Goal: Register for event/course

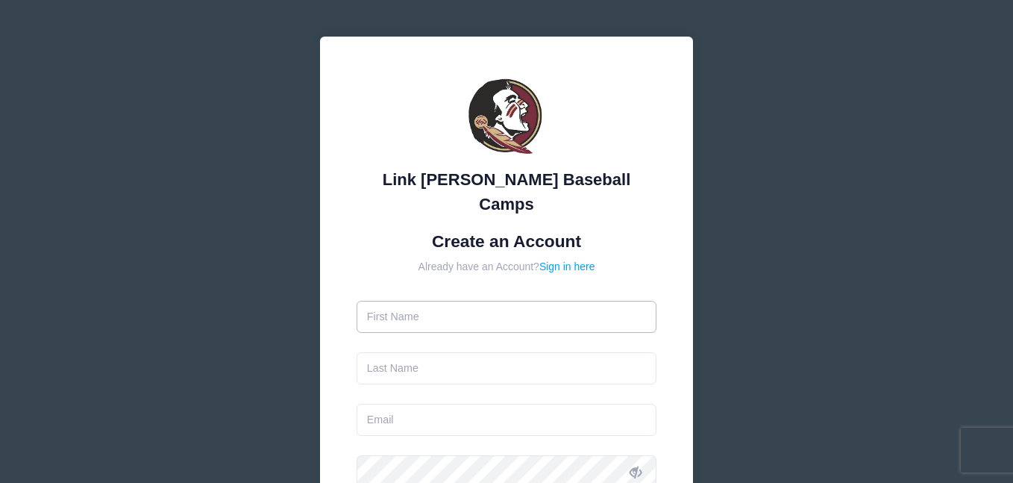
click at [466, 303] on input "text" at bounding box center [507, 317] width 301 height 32
type input "jo"
click at [448, 356] on input "text" at bounding box center [507, 368] width 301 height 32
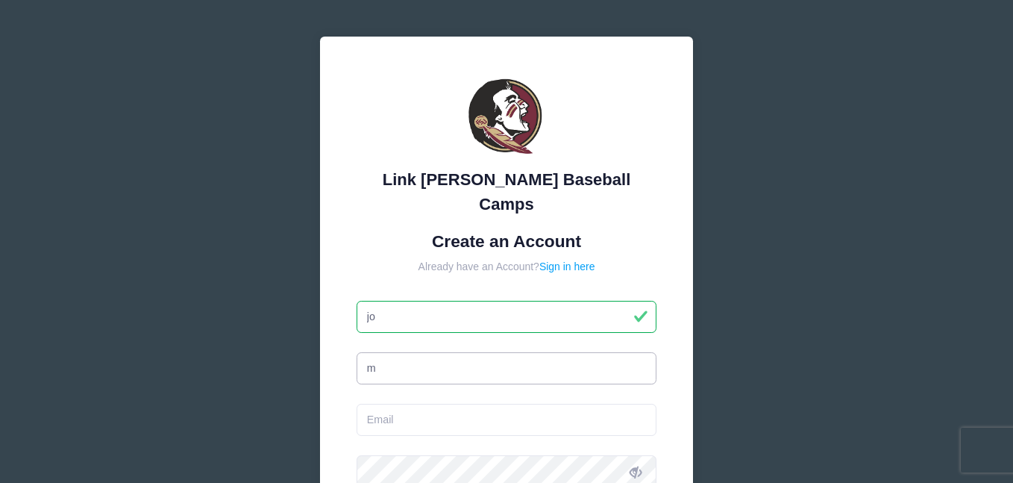
type input "mu"
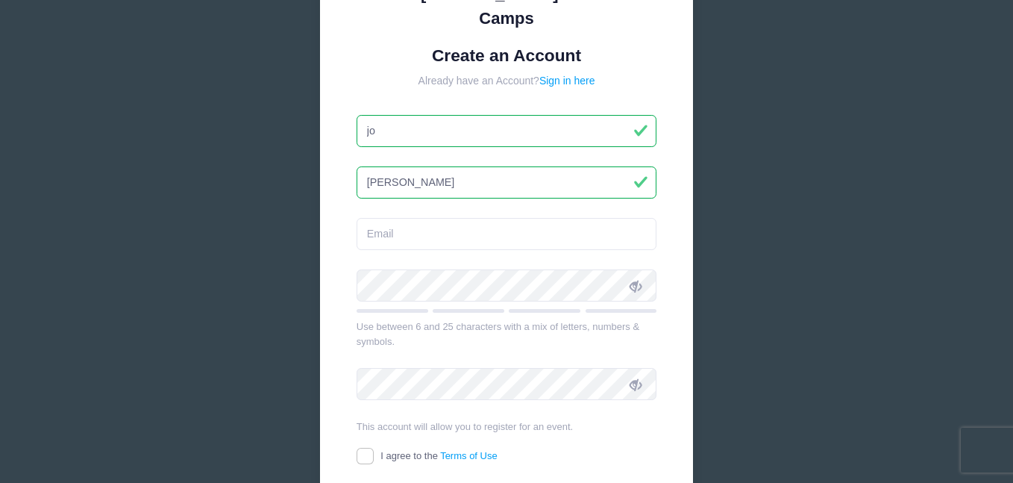
scroll to position [196, 0]
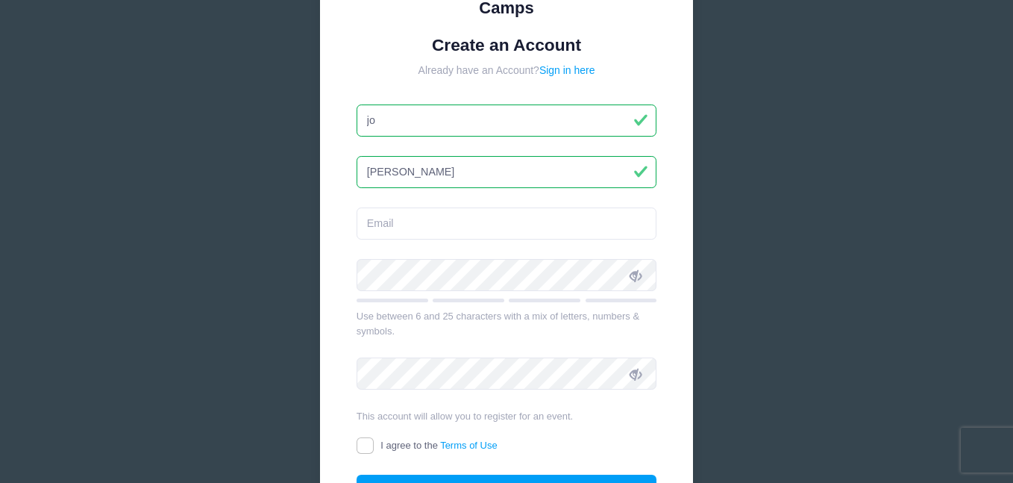
type input "[PERSON_NAME]"
click at [441, 207] on input "email" at bounding box center [507, 223] width 301 height 32
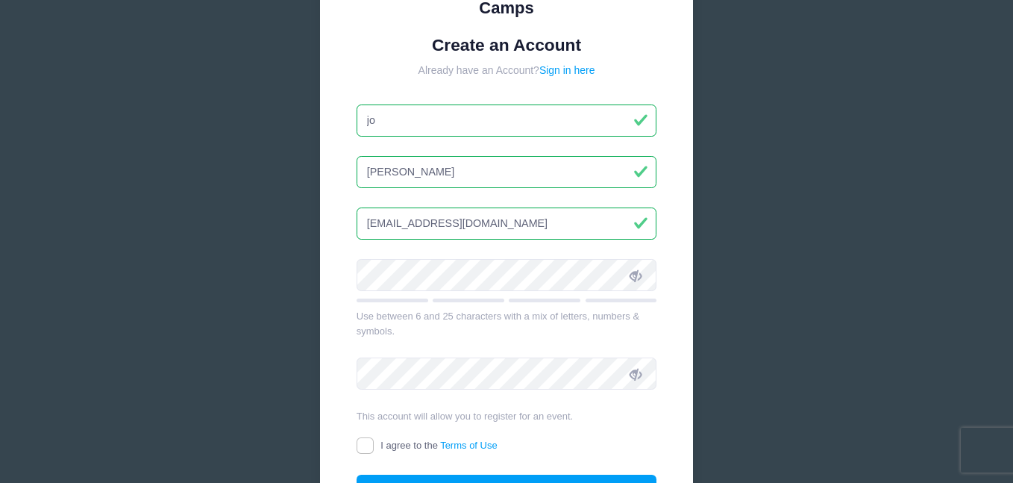
type input "[EMAIL_ADDRESS][DOMAIN_NAME]"
click at [639, 269] on icon at bounding box center [636, 275] width 12 height 12
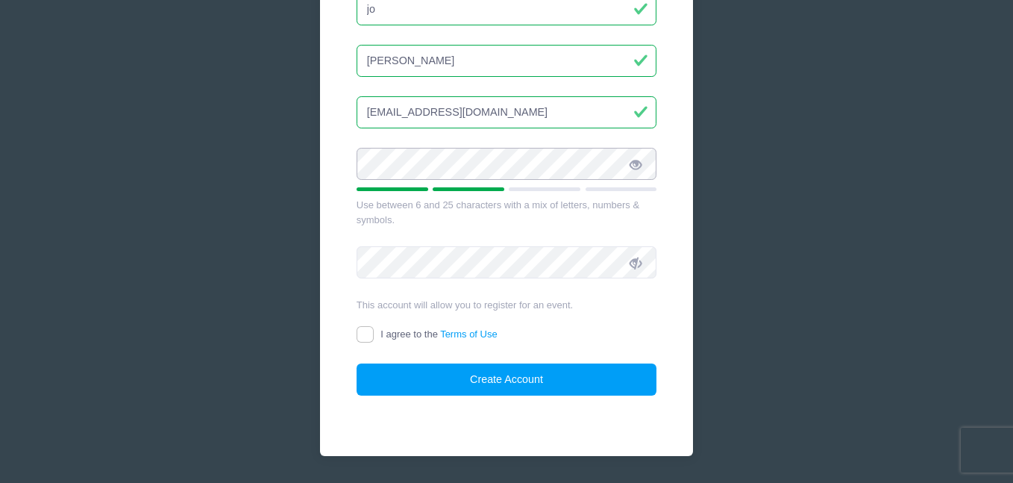
scroll to position [327, 0]
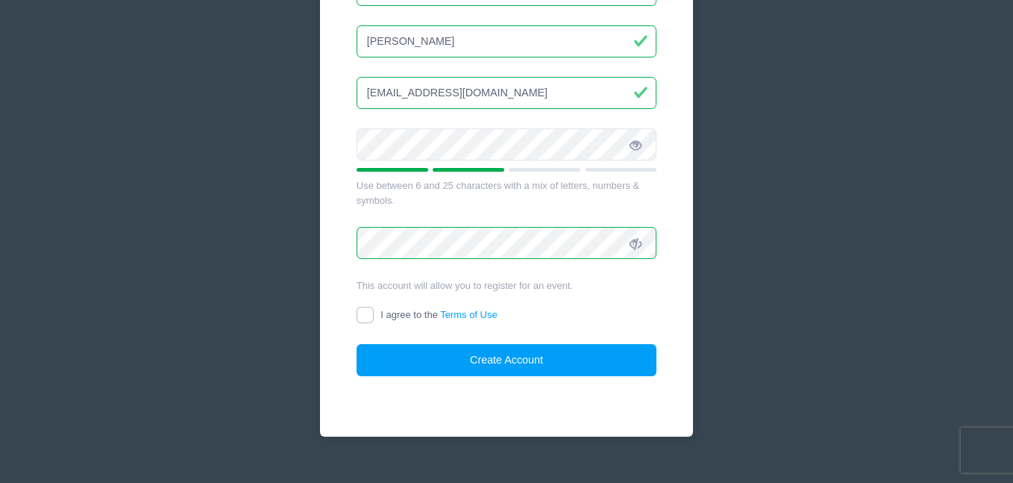
click at [641, 238] on icon at bounding box center [636, 244] width 12 height 12
click at [369, 278] on form "Create an Account Already have an Account? Sign in here [PERSON_NAME] [EMAIL_AD…" at bounding box center [507, 141] width 301 height 472
click at [371, 307] on input "I agree to the Terms of Use" at bounding box center [365, 315] width 17 height 17
checkbox input "true"
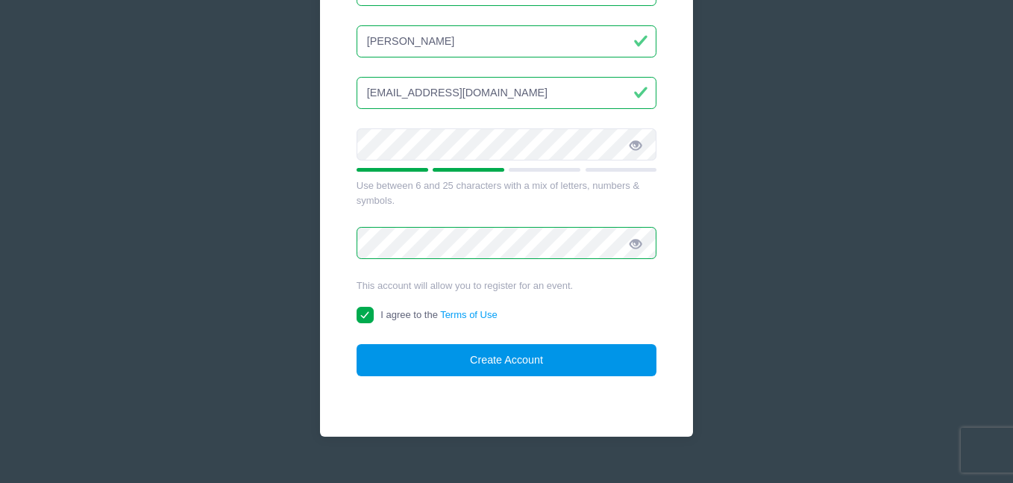
click at [393, 344] on button "Create Account" at bounding box center [507, 360] width 301 height 32
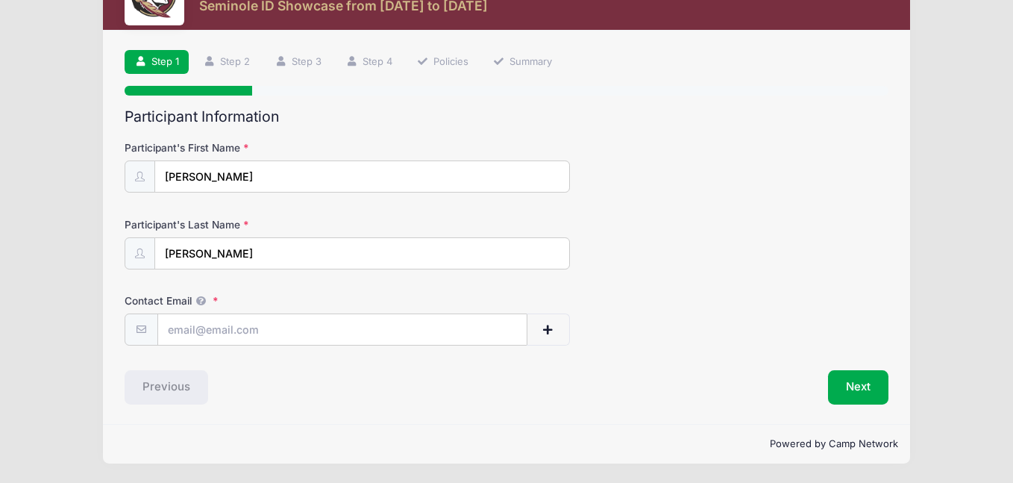
scroll to position [60, 0]
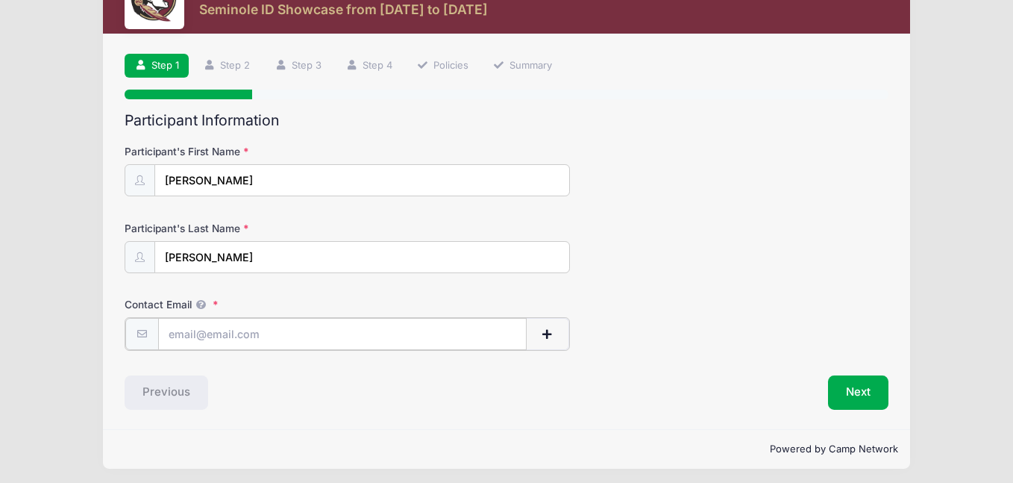
click at [491, 331] on input "Contact Email" at bounding box center [342, 334] width 369 height 32
type input "[EMAIL_ADDRESS][DOMAIN_NAME]"
click at [833, 393] on button "Next" at bounding box center [858, 391] width 60 height 34
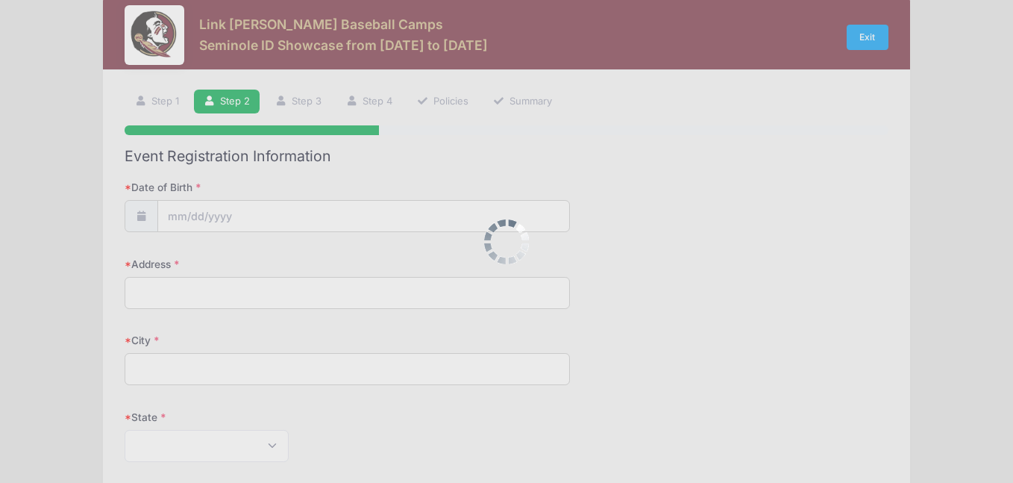
scroll to position [0, 0]
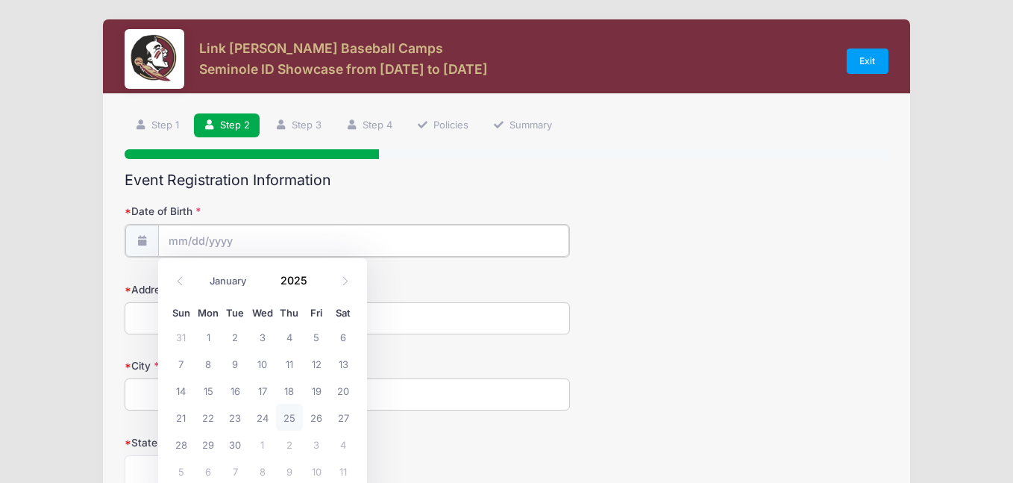
click at [395, 237] on input "Date of Birth" at bounding box center [364, 241] width 412 height 32
click at [270, 278] on div "January February March April May June July August September October November De…" at bounding box center [262, 275] width 143 height 25
click at [254, 281] on select "January February March April May June July August September October November De…" at bounding box center [236, 280] width 66 height 19
select select "9"
click at [203, 271] on select "January February March April May June July August September October November De…" at bounding box center [236, 280] width 66 height 19
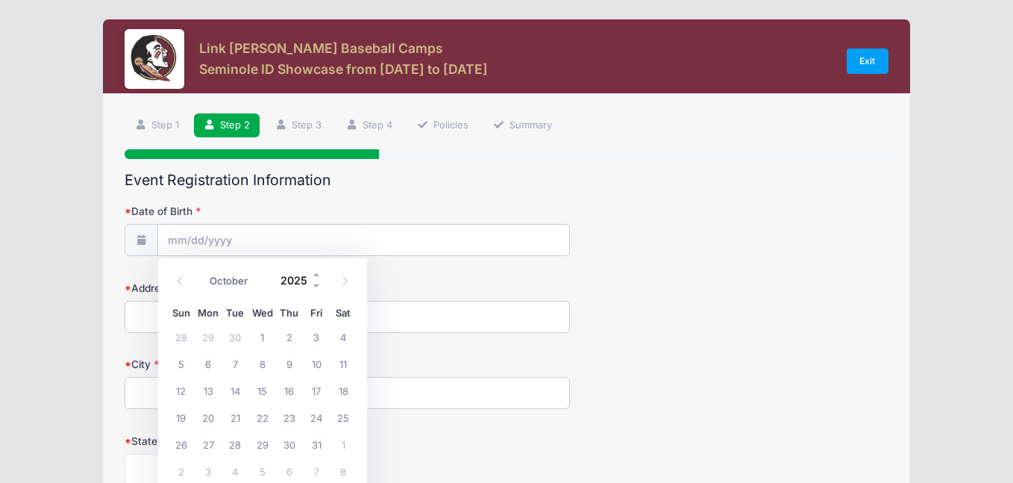
click at [295, 276] on input "2025" at bounding box center [298, 280] width 48 height 22
click at [319, 288] on span at bounding box center [317, 285] width 10 height 11
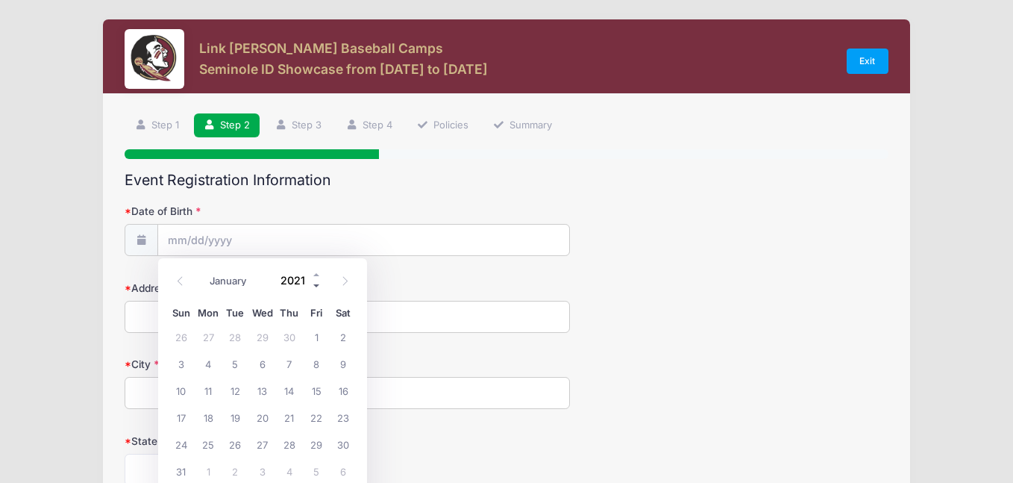
click at [319, 288] on span at bounding box center [317, 285] width 10 height 11
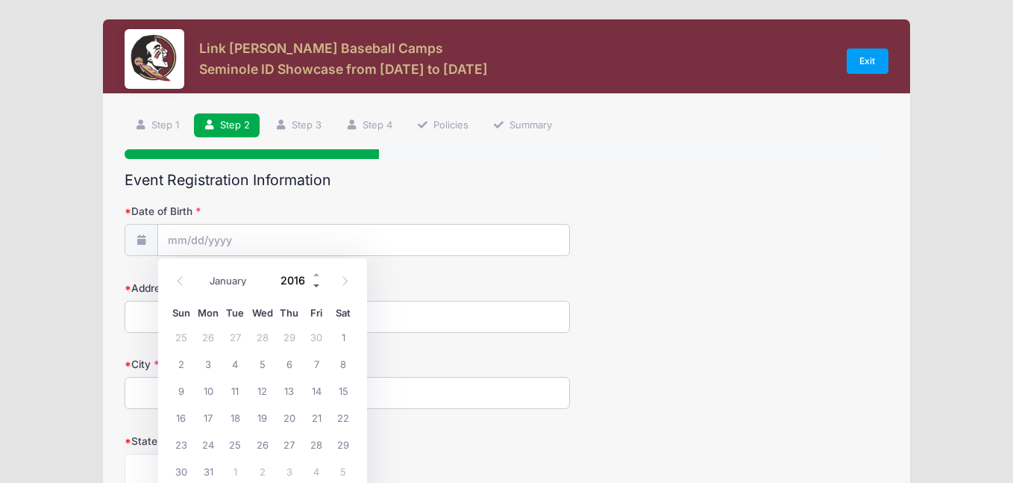
click at [319, 288] on span at bounding box center [317, 285] width 10 height 11
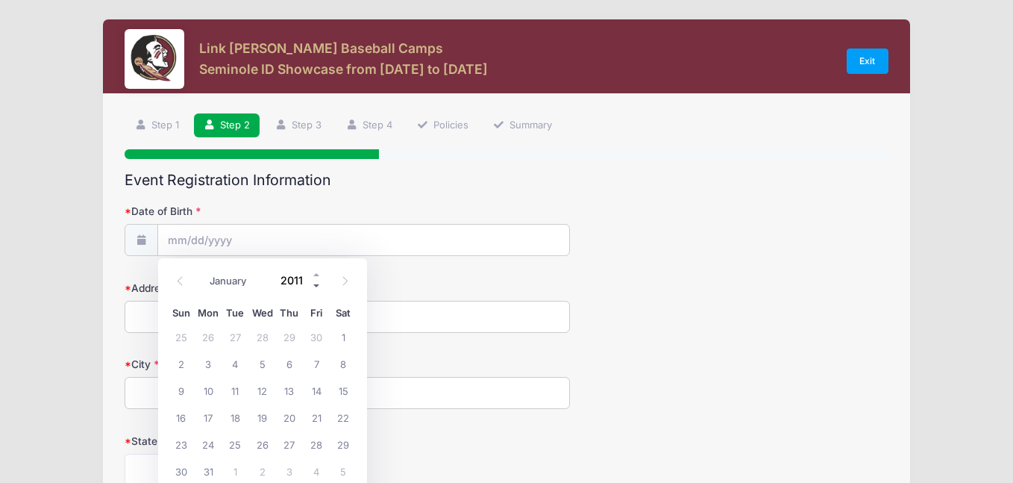
click at [319, 288] on span at bounding box center [317, 285] width 10 height 11
type input "2010"
click at [283, 363] on span "7" at bounding box center [289, 363] width 27 height 27
type input "10/07/2010"
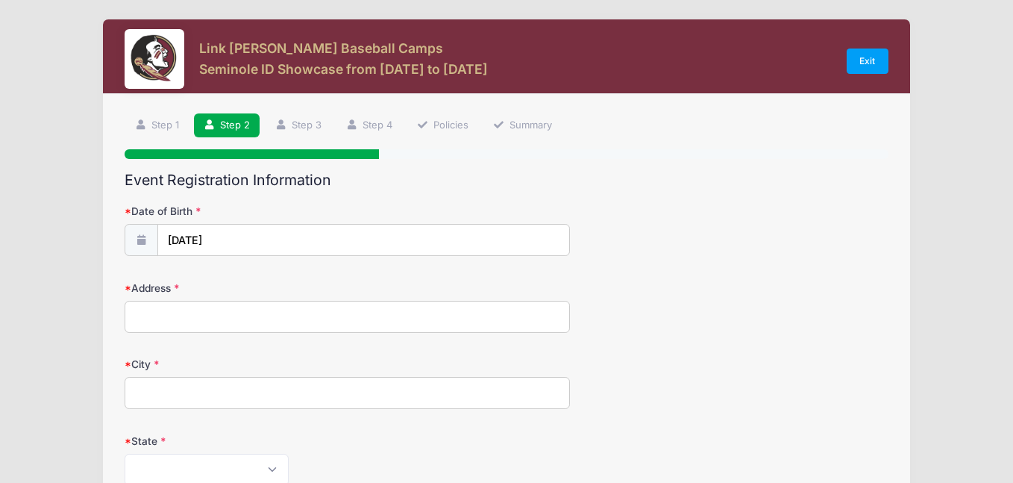
click at [240, 314] on input "Address" at bounding box center [347, 317] width 445 height 32
type input "201 North 4th ave"
click at [250, 407] on input "City" at bounding box center [347, 393] width 445 height 32
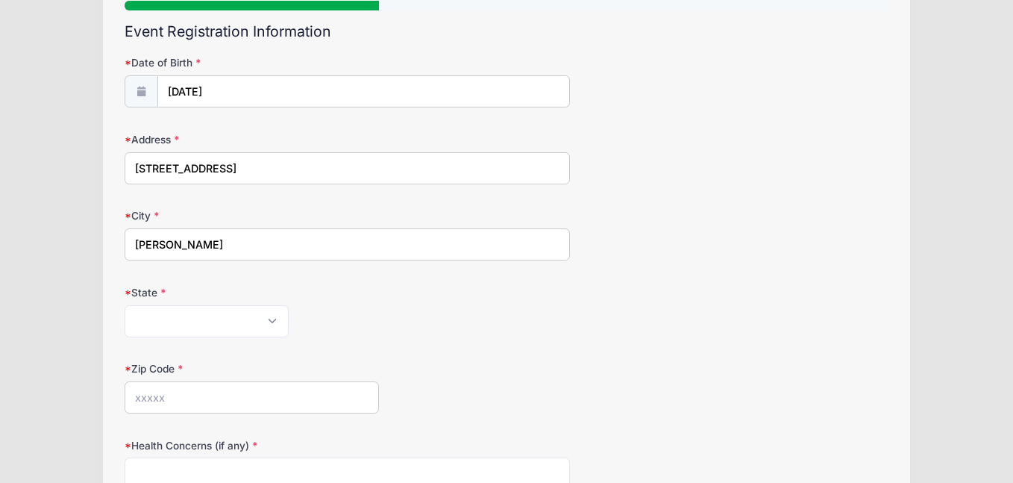
scroll to position [151, 0]
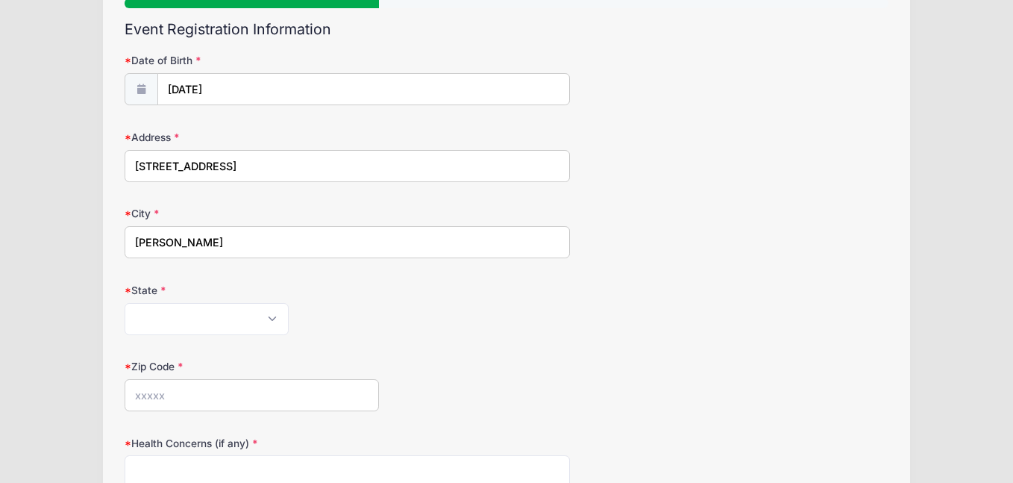
type input "eldridge"
click at [251, 323] on select "Alabama Alaska American Samoa Arizona Arkansas Armed Forces Africa Armed Forces…" at bounding box center [207, 319] width 164 height 32
click at [237, 309] on select "Alabama Alaska American Samoa Arizona Arkansas Armed Forces Africa Armed Forces…" at bounding box center [207, 319] width 164 height 32
select select "IA"
click at [125, 303] on select "Alabama Alaska American Samoa Arizona Arkansas Armed Forces Africa Armed Forces…" at bounding box center [207, 319] width 164 height 32
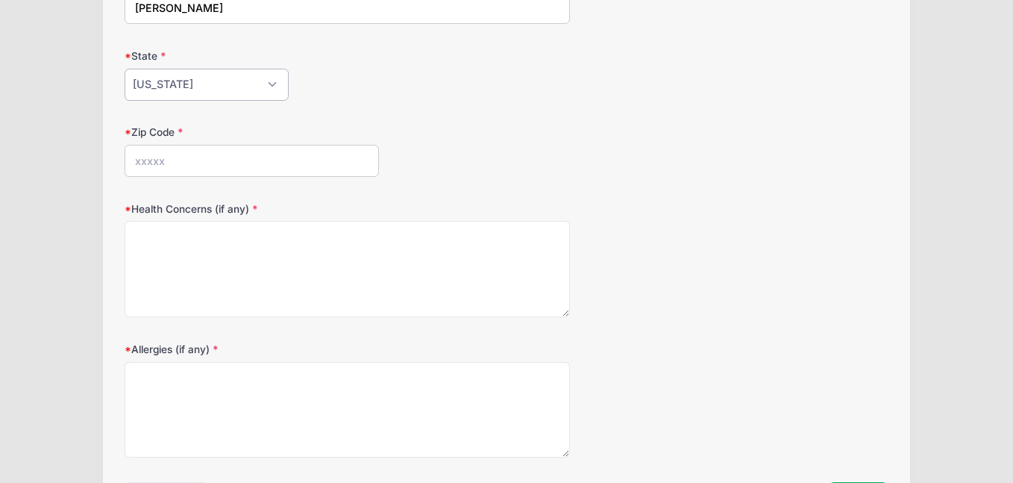
scroll to position [390, 0]
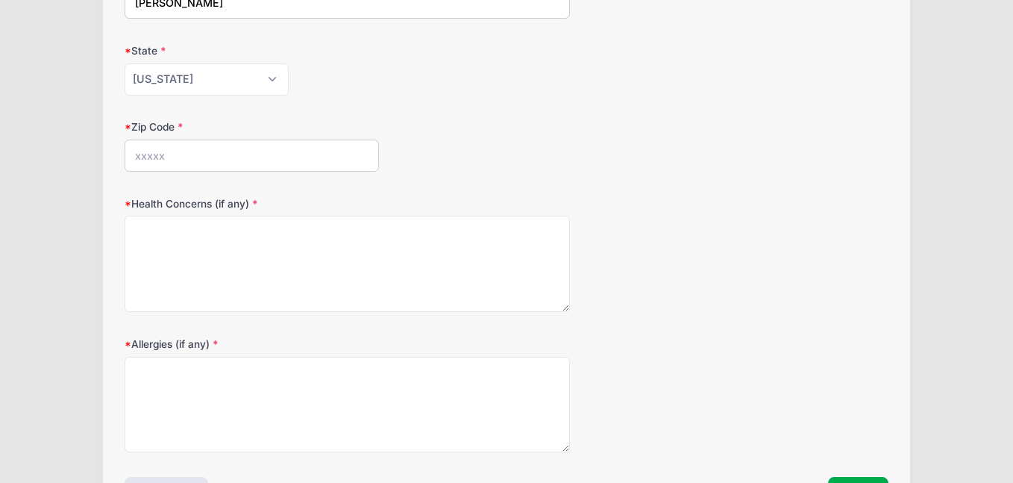
click at [188, 160] on input "Zip Code" at bounding box center [252, 156] width 254 height 32
type input "52748"
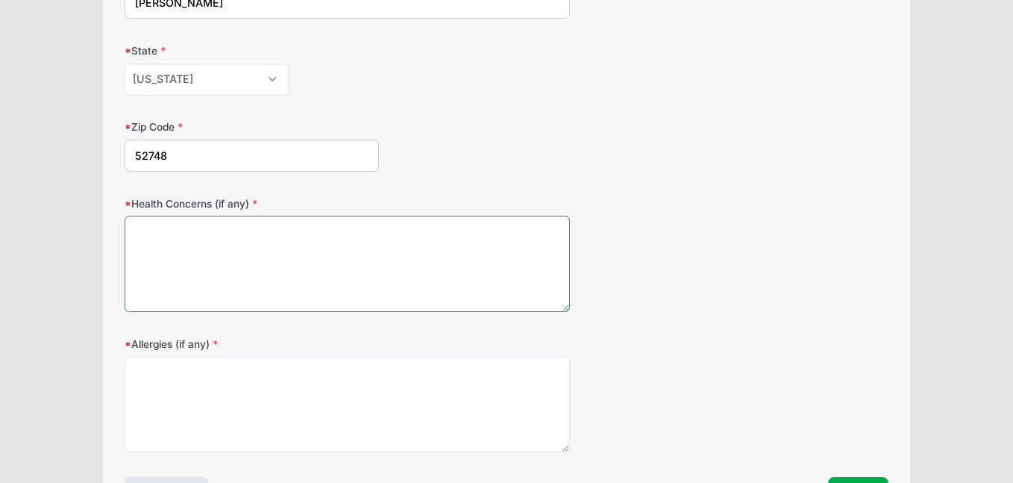
click at [190, 244] on textarea "Health Concerns (if any)" at bounding box center [347, 264] width 445 height 96
type textarea "none"
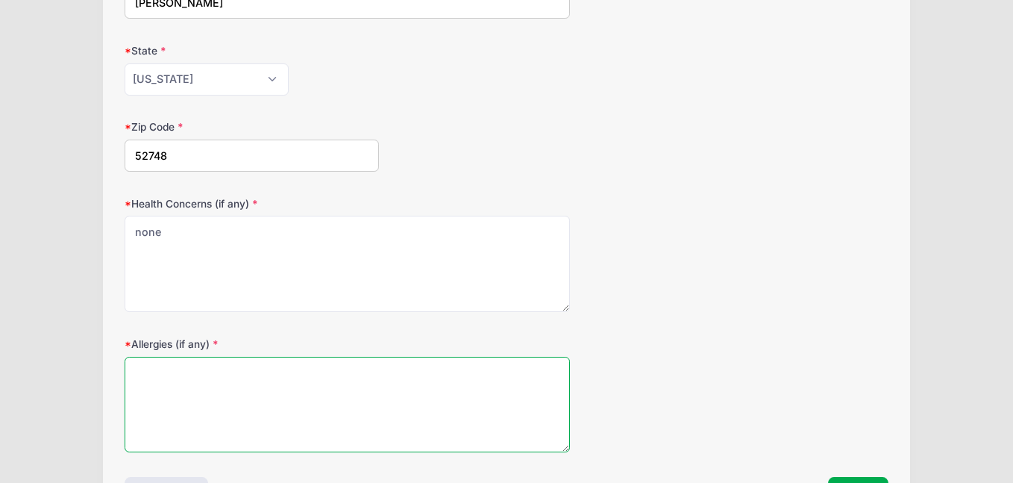
click at [148, 374] on textarea "Allergies (if any)" at bounding box center [347, 405] width 445 height 96
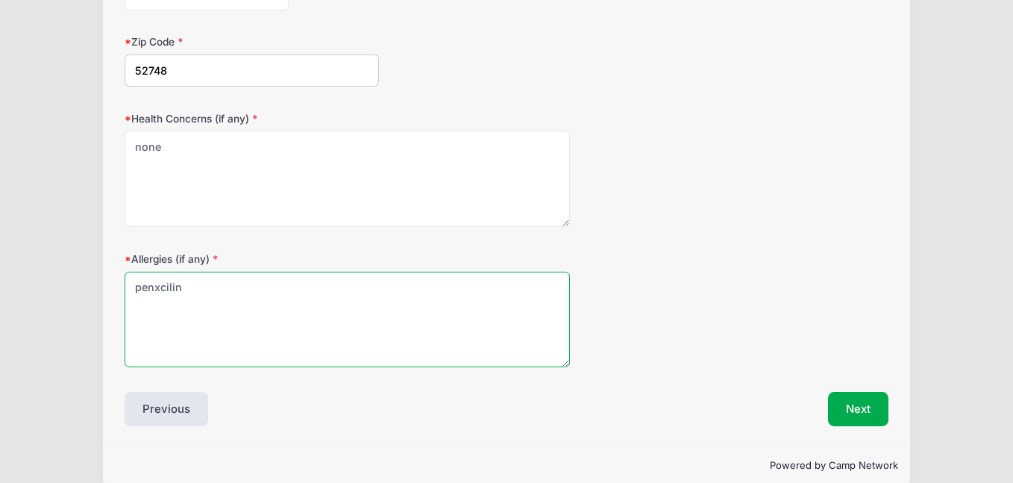
scroll to position [497, 0]
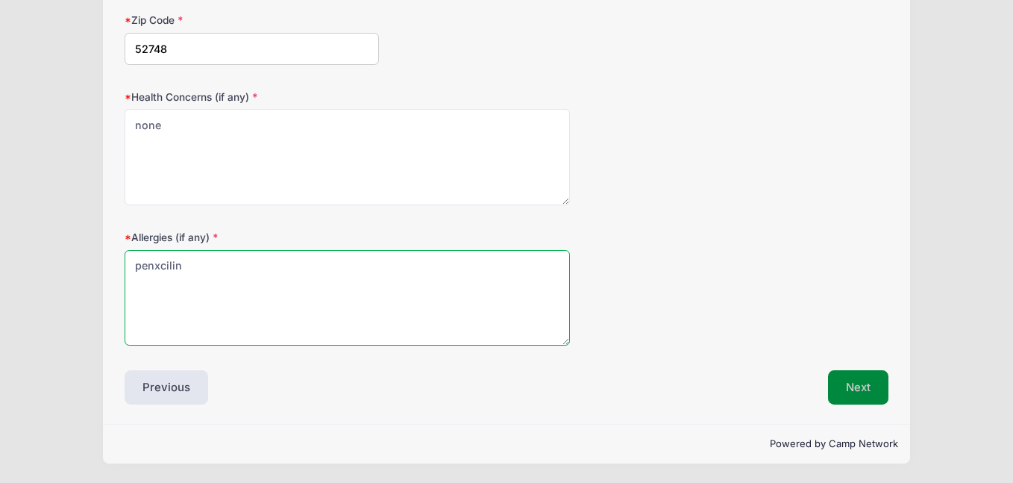
type textarea "penxcilin"
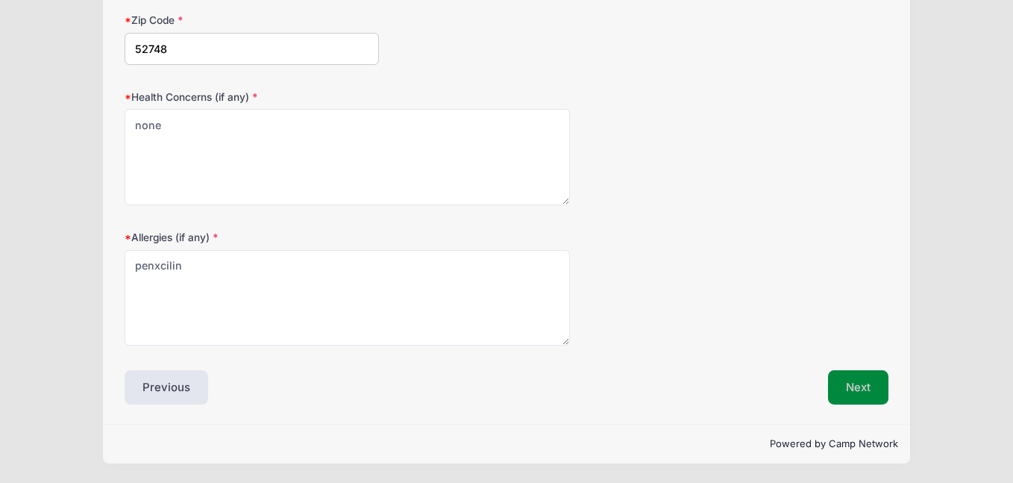
click at [875, 386] on button "Next" at bounding box center [858, 387] width 60 height 34
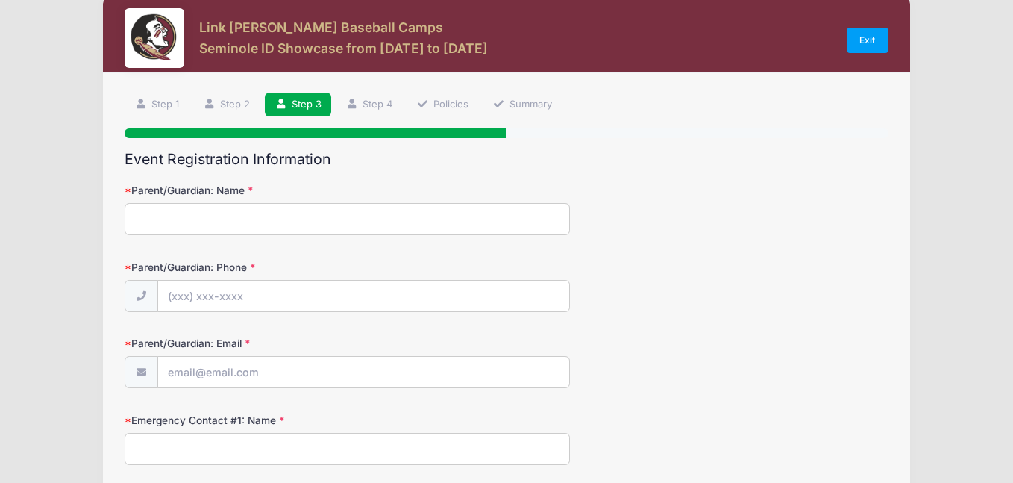
scroll to position [0, 0]
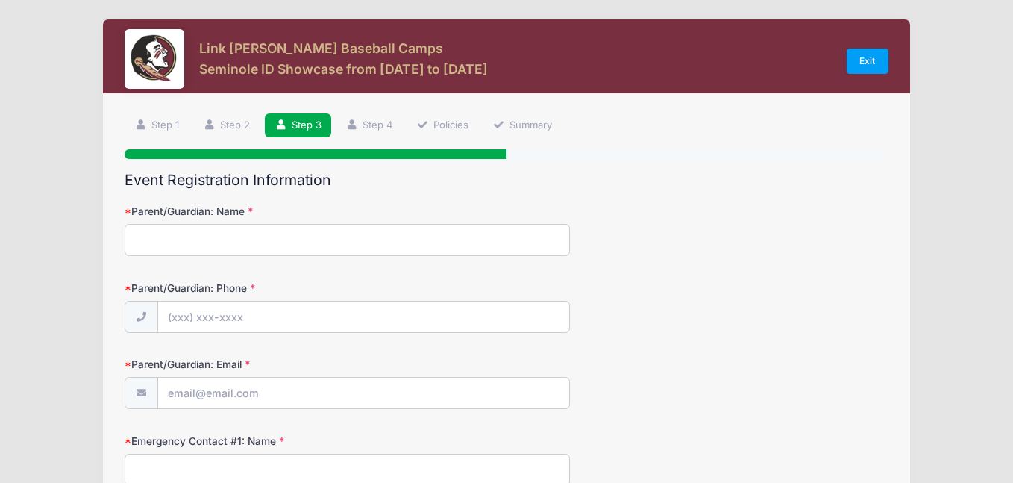
click at [398, 241] on input "Parent/Guardian: Name" at bounding box center [347, 240] width 445 height 32
type input "ann"
type input "Ann R Mulvihill"
click at [328, 329] on input "Parent/Guardian: Phone" at bounding box center [364, 317] width 412 height 32
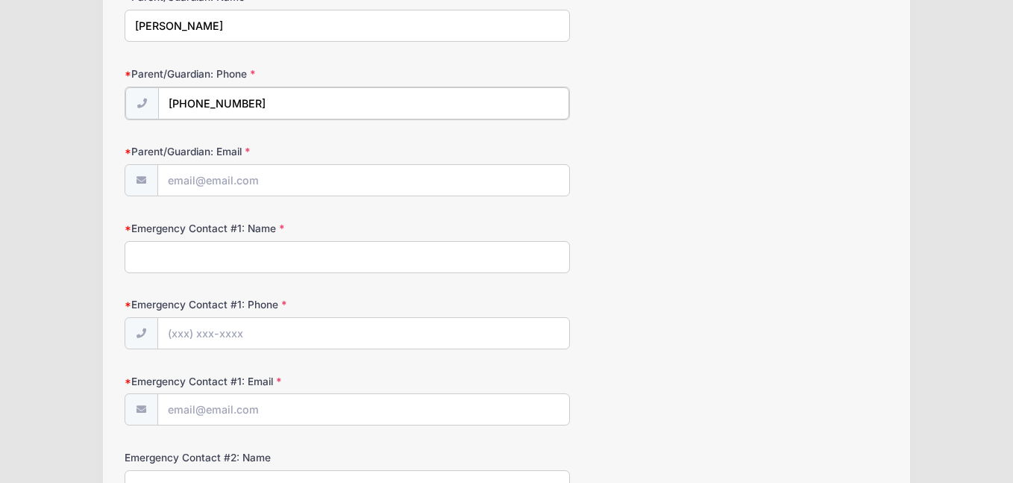
scroll to position [222, 0]
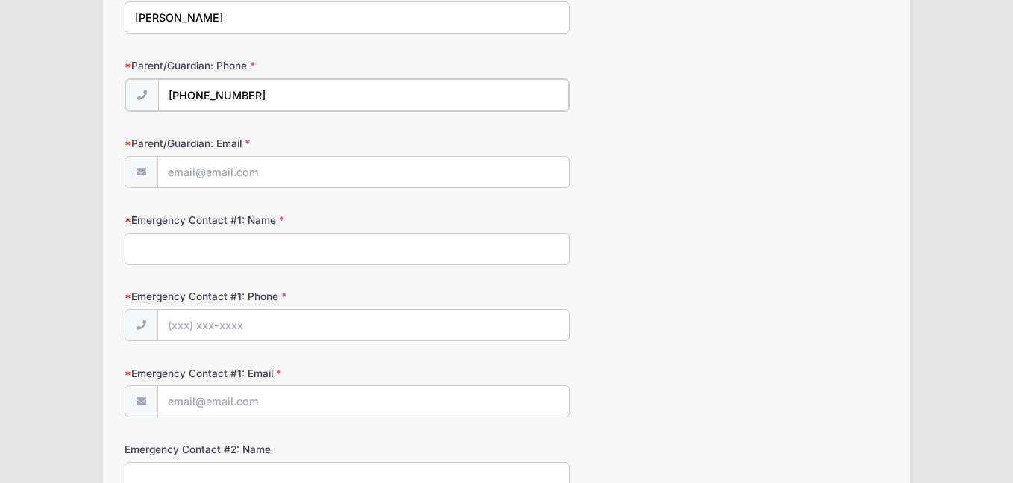
type input "(563) 320-5297"
click at [302, 169] on input "Parent/Guardian: Email" at bounding box center [364, 171] width 412 height 32
type input "1052ann@gmail.com"
click at [236, 247] on input "Emergency Contact #1: Name" at bounding box center [347, 247] width 445 height 32
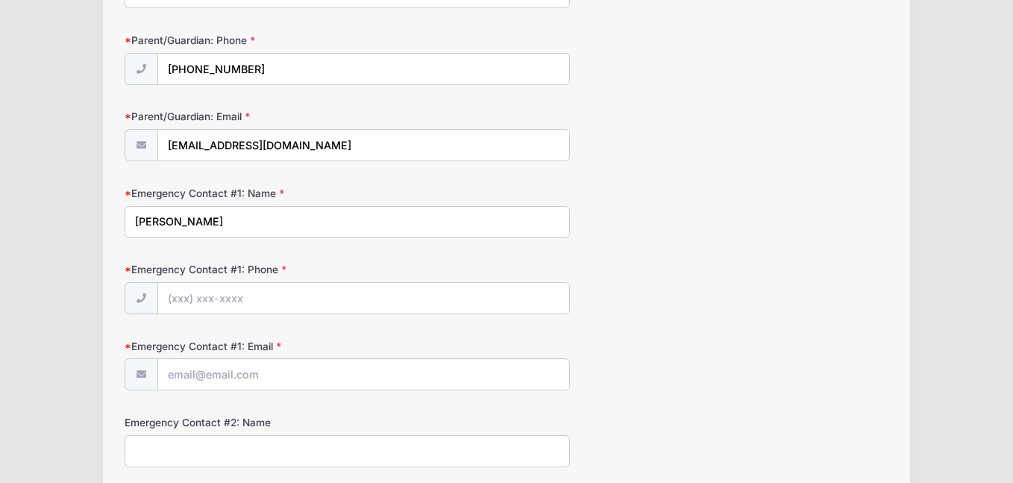
scroll to position [244, 0]
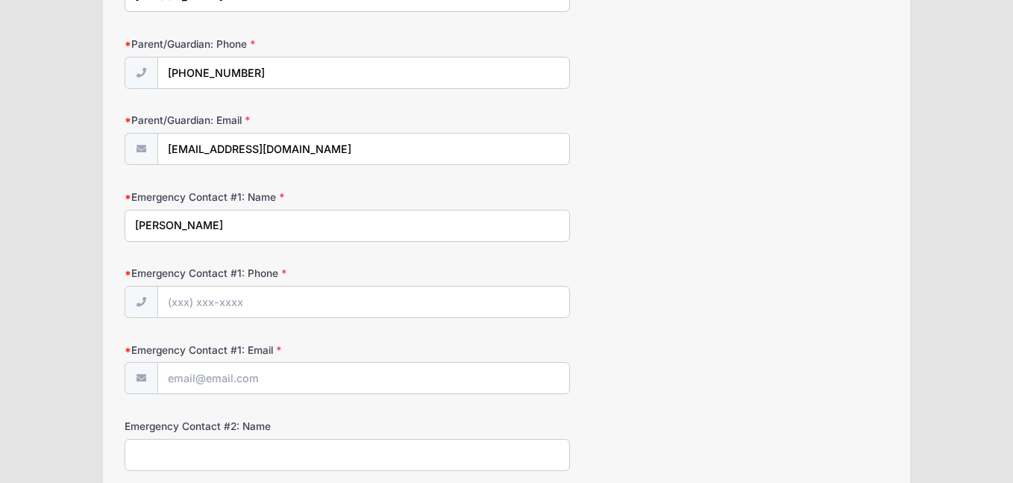
type input "Ann R Mulvihill"
click at [207, 291] on input "Emergency Contact #1: Phone" at bounding box center [364, 302] width 412 height 32
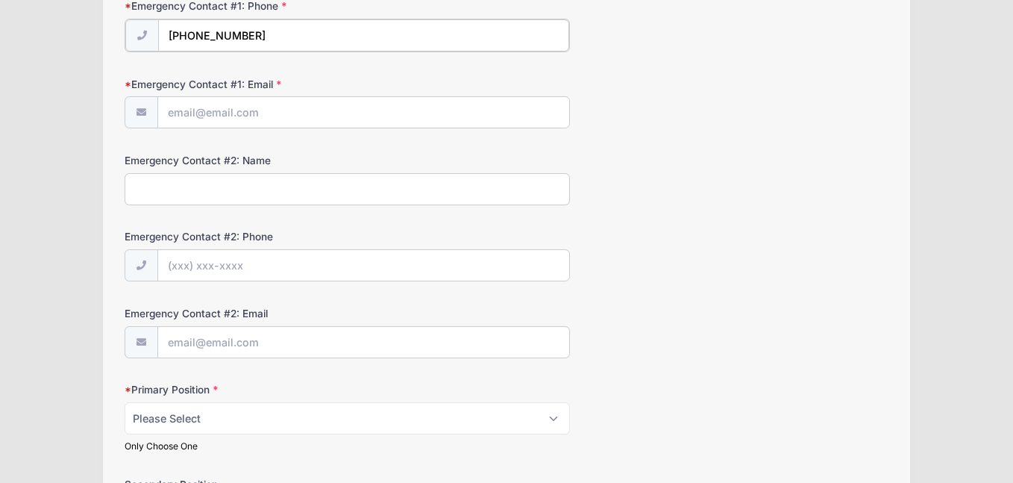
scroll to position [510, 0]
type input "(563) 320-5297"
click at [198, 116] on input "Emergency Contact #1: Email" at bounding box center [364, 112] width 412 height 32
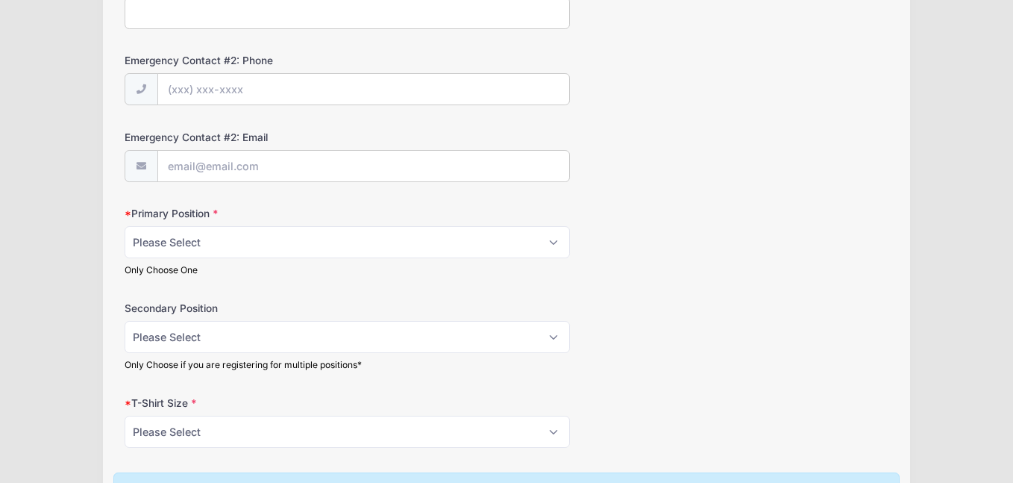
scroll to position [689, 0]
type input "1052ann@gmail.com"
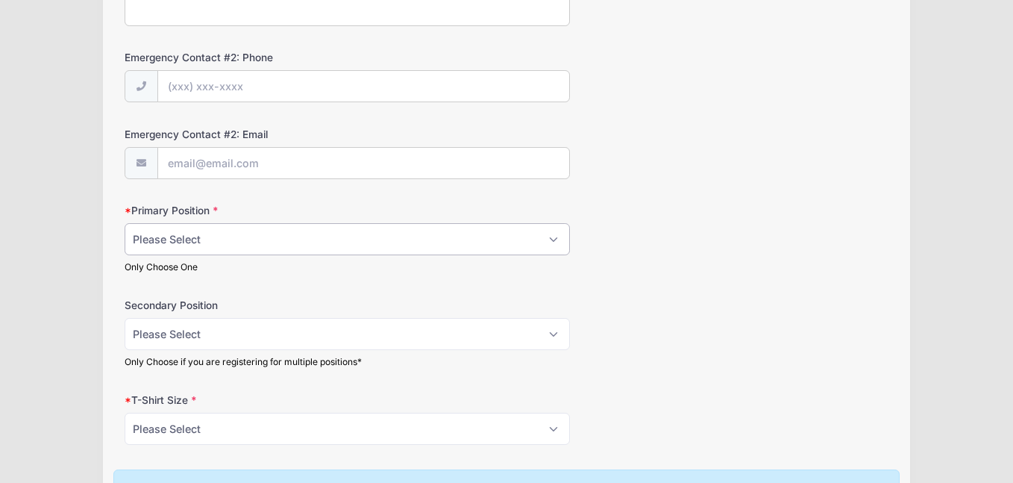
click at [175, 236] on select "Please Select RHP LHP C 1B 2B 3B SS OF" at bounding box center [347, 239] width 445 height 32
select select "OF"
click at [125, 225] on select "Please Select RHP LHP C 1B 2B 3B SS OF" at bounding box center [347, 241] width 445 height 32
click at [187, 349] on select "Please Select RHP LHP C 1B 2B 3B SS OF" at bounding box center [347, 335] width 445 height 32
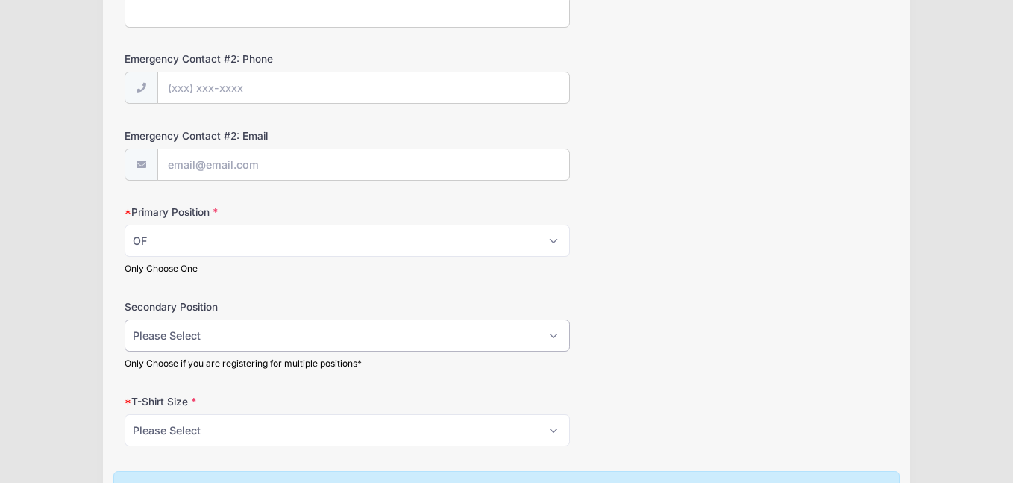
select select "SS"
click at [125, 319] on select "Please Select RHP LHP C 1B 2B 3B SS OF" at bounding box center [347, 335] width 445 height 32
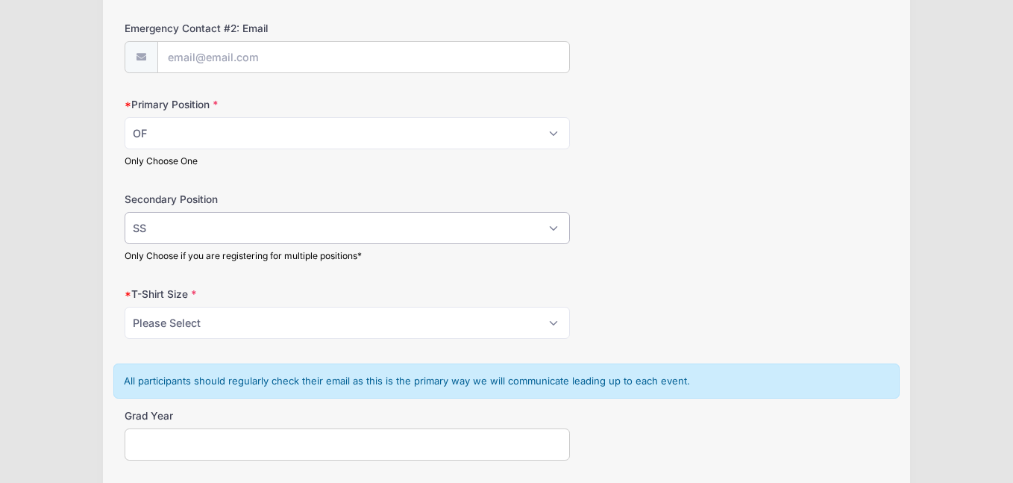
scroll to position [795, 0]
click at [180, 320] on select "Please Select YS YM YL YXL S M L XL XXL" at bounding box center [347, 322] width 445 height 32
select select "L"
click at [125, 306] on select "Please Select YS YM YL YXL S M L XL XXL" at bounding box center [347, 322] width 445 height 32
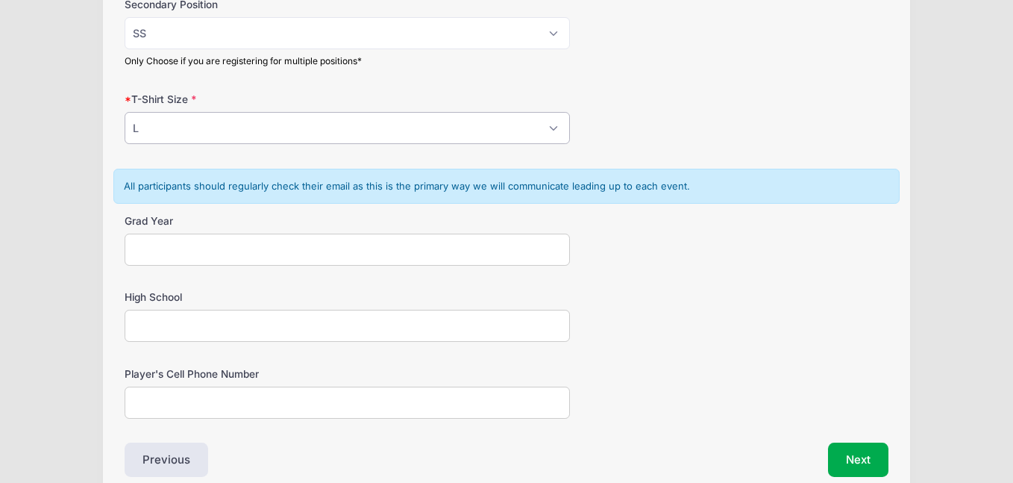
scroll to position [990, 0]
click at [169, 261] on input "Grad Year" at bounding box center [347, 249] width 445 height 32
type input "2029"
click at [177, 316] on input "High School" at bounding box center [347, 325] width 445 height 32
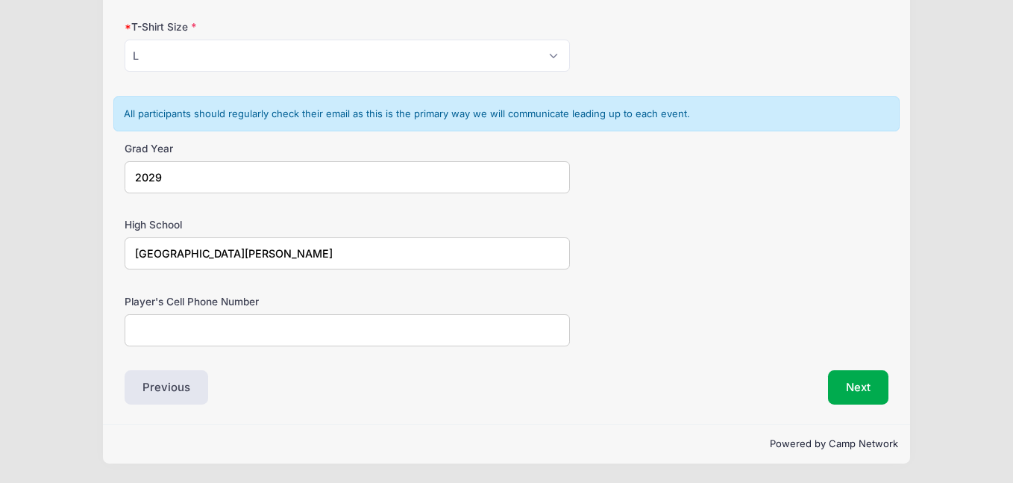
type input "North Scott High School"
click at [173, 326] on input "Player's Cell Phone Number" at bounding box center [347, 330] width 445 height 32
type input "563-349-3749"
click at [872, 384] on button "Next" at bounding box center [858, 387] width 60 height 34
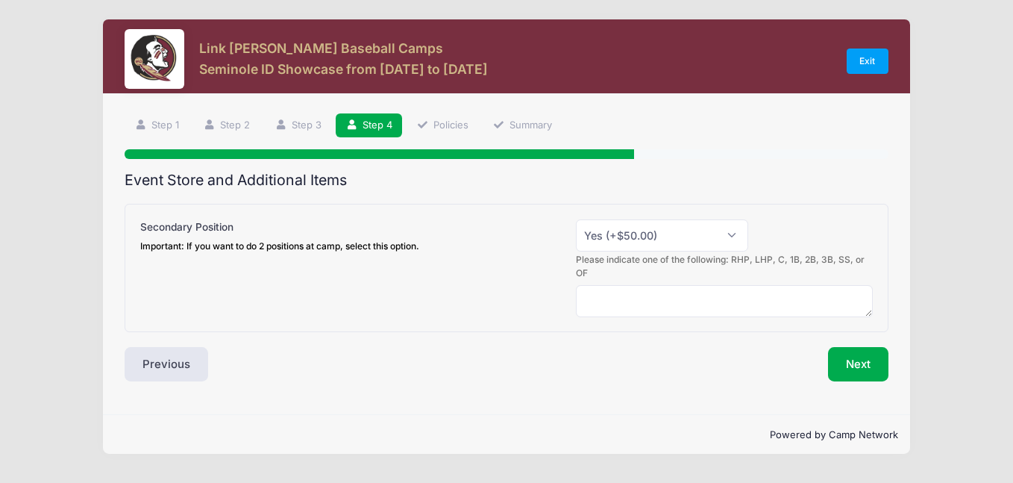
scroll to position [0, 0]
click at [624, 224] on select "Please Select Yes (+$50.00) No" at bounding box center [662, 235] width 172 height 32
click at [576, 219] on select "Please Select Yes (+$50.00) No" at bounding box center [662, 235] width 172 height 32
click at [609, 286] on textarea at bounding box center [724, 301] width 297 height 32
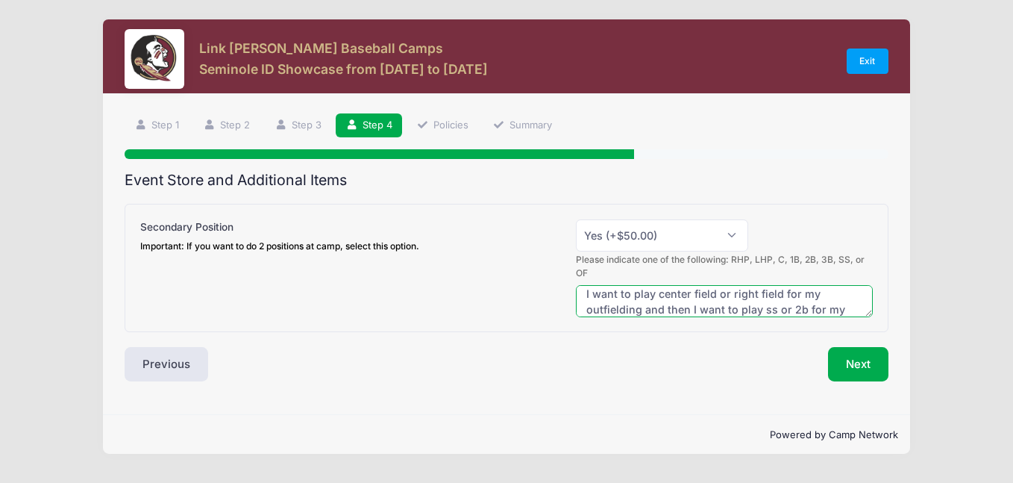
scroll to position [23, 0]
type textarea "I want to play center field or right field for my outfielding and then I want t…"
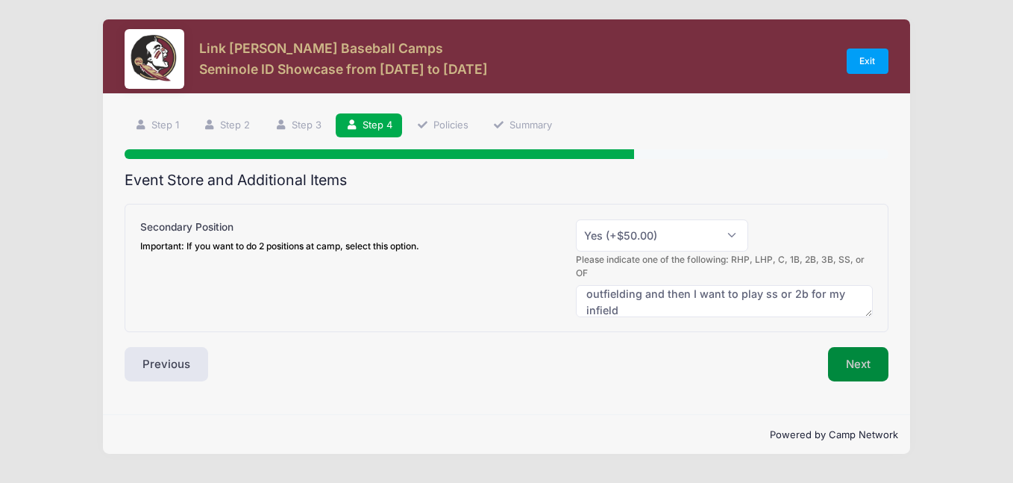
click at [845, 379] on button "Next" at bounding box center [858, 364] width 60 height 34
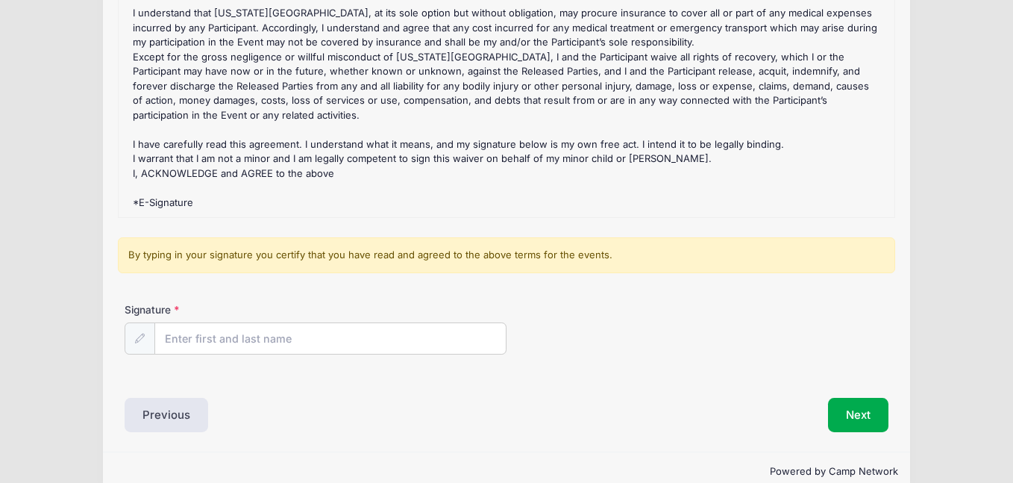
scroll to position [217, 0]
click at [338, 350] on input "Signature" at bounding box center [330, 338] width 351 height 32
type input "Ann Mulvihill"
click at [141, 338] on icon at bounding box center [140, 337] width 10 height 10
click at [848, 416] on button "Next" at bounding box center [858, 413] width 60 height 34
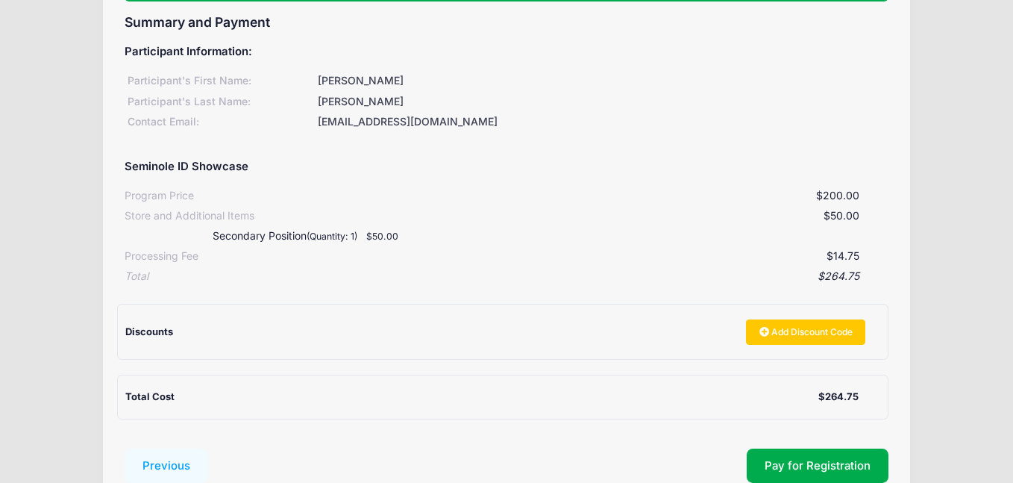
scroll to position [265, 0]
